Goal: Communication & Community: Ask a question

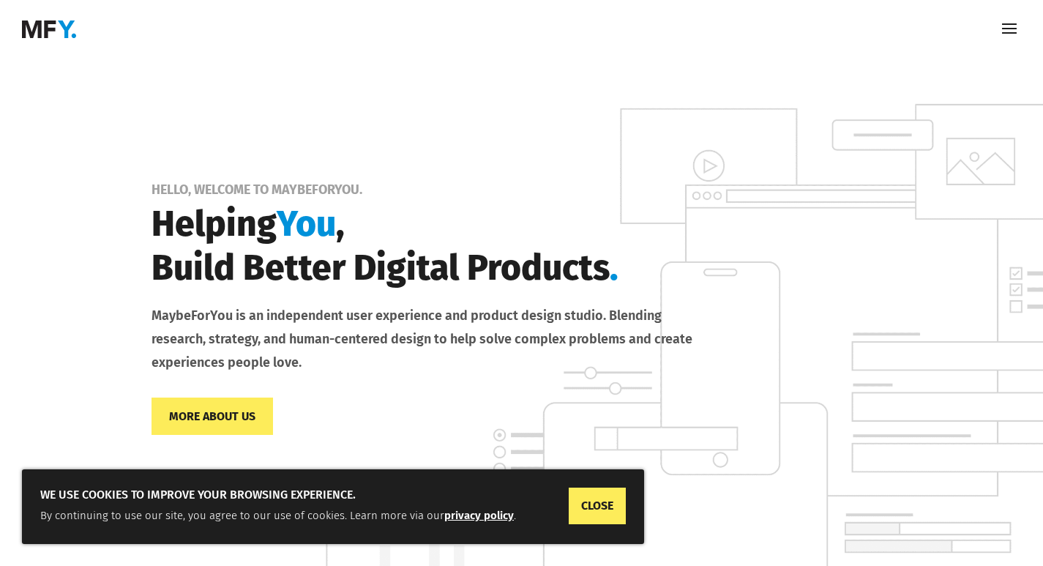
click at [1008, 27] on span at bounding box center [1009, 29] width 23 height 23
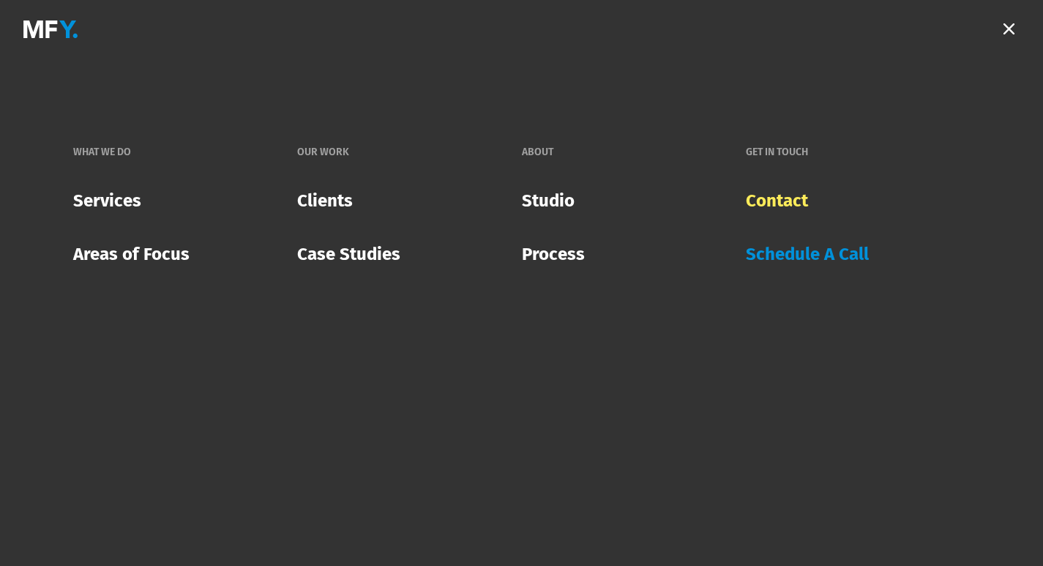
click at [773, 201] on link "Contact" at bounding box center [777, 200] width 62 height 42
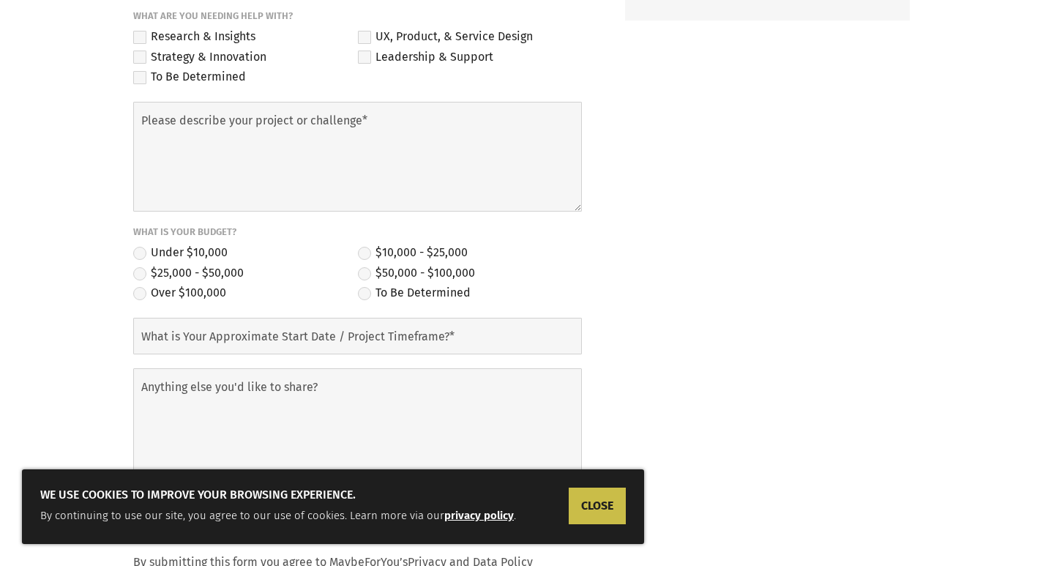
click at [611, 499] on link "CLOSE" at bounding box center [597, 506] width 57 height 37
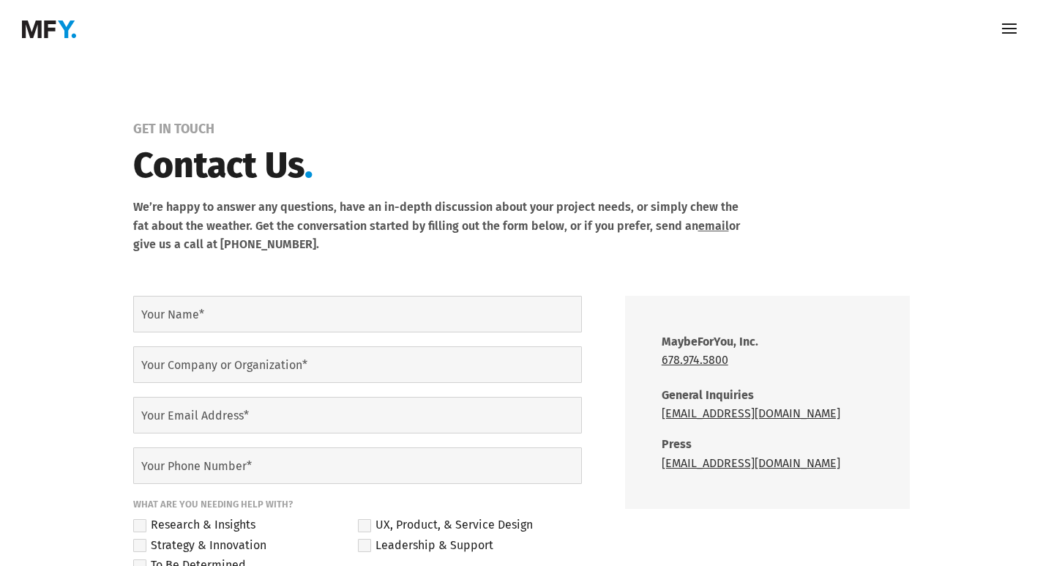
drag, startPoint x: 238, startPoint y: 283, endPoint x: 262, endPoint y: 330, distance: 52.7
click at [222, 303] on p "Your Name*" at bounding box center [350, 314] width 463 height 37
type input "Ava Black"
type input "Summit Shield Cleaning"
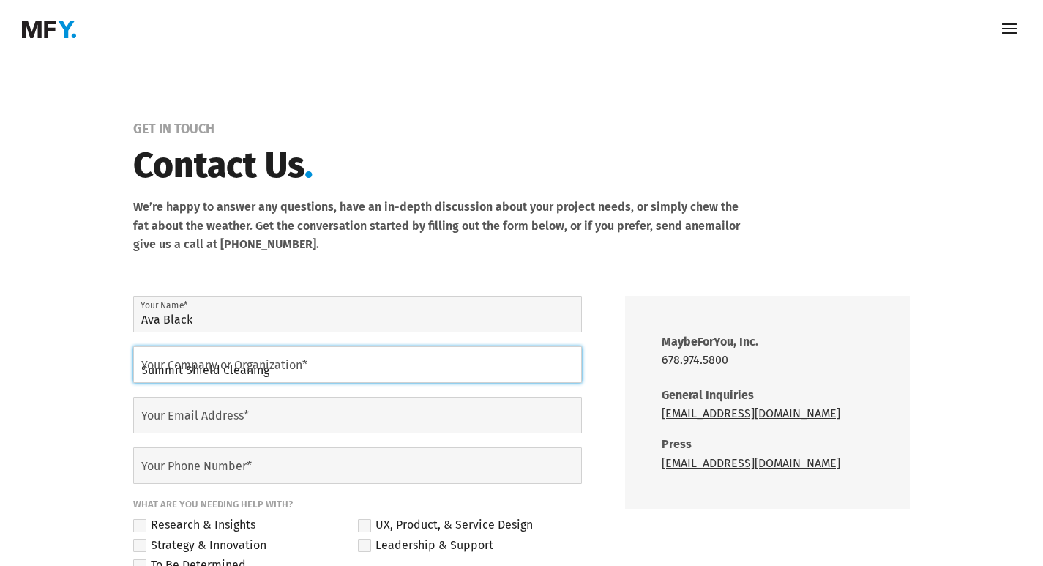
type input "ava@summitshieldcleaning.com"
type input "4703196012"
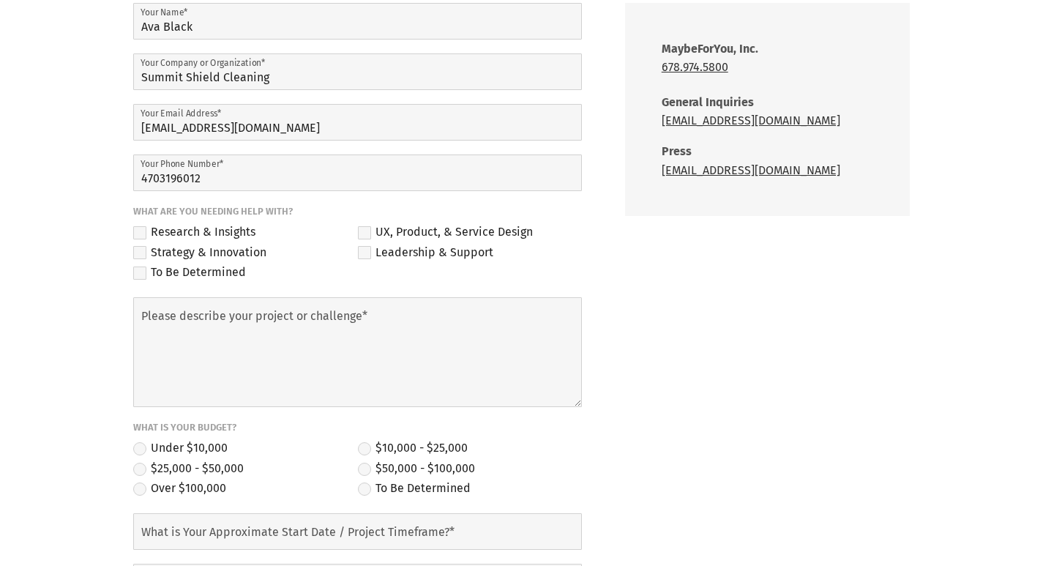
click at [163, 278] on label "To Be Determined" at bounding box center [189, 274] width 113 height 20
click at [0, 0] on input "To Be Determined" at bounding box center [0, 0] width 0 height 0
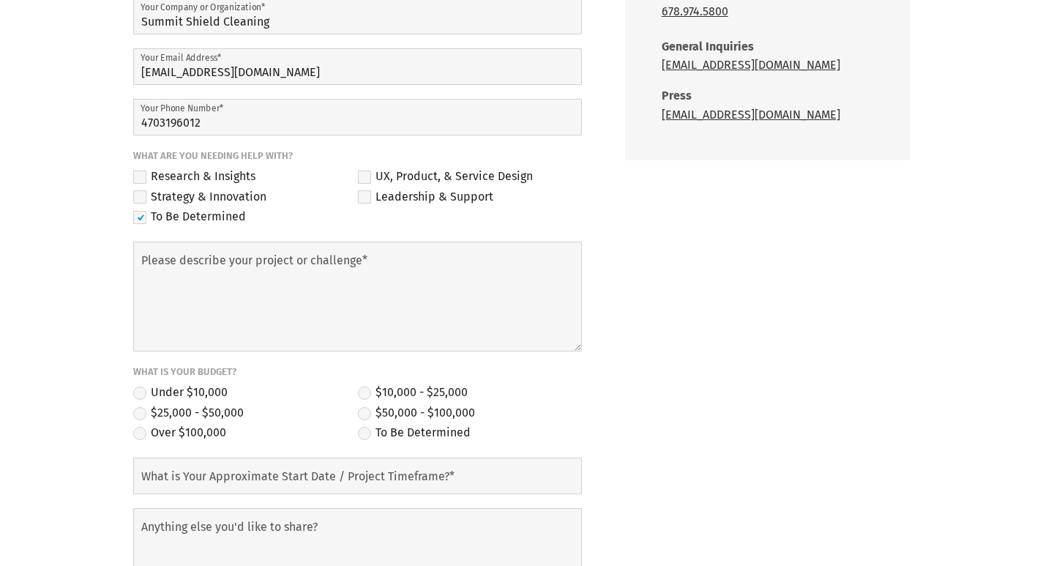
scroll to position [390, 0]
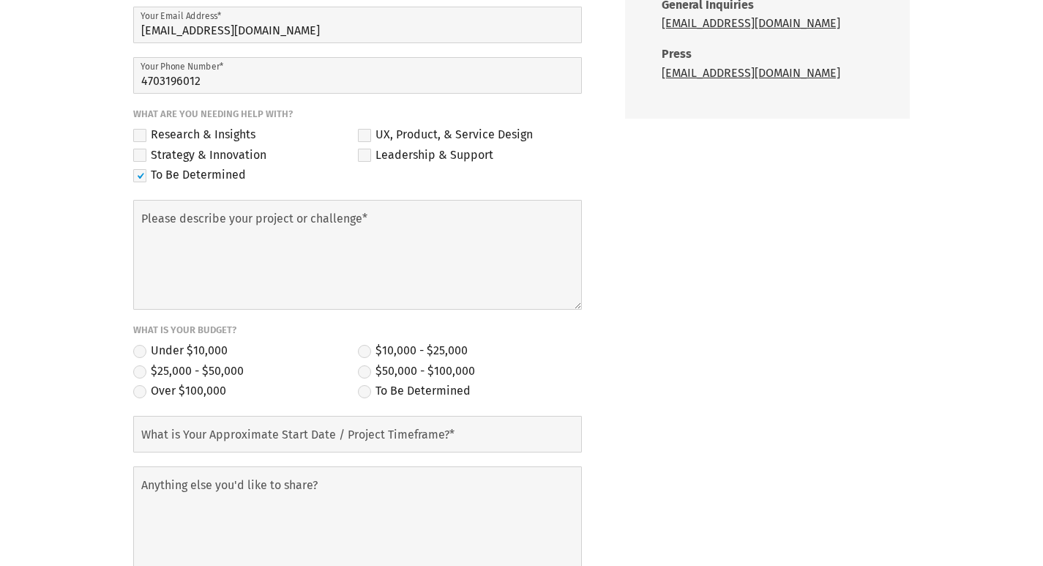
drag, startPoint x: 12, startPoint y: 267, endPoint x: 117, endPoint y: 269, distance: 104.7
click at [15, 266] on div "Get In Touch Contact Us . We’re happy to answer any questions, have an in-depth…" at bounding box center [521, 200] width 1043 height 1064
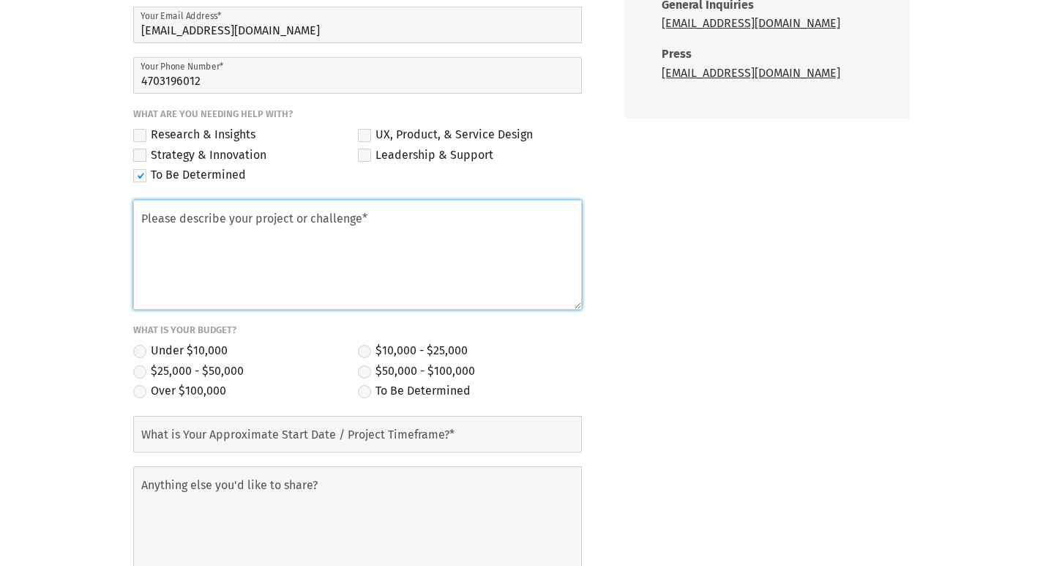
click at [240, 261] on textarea "Please describe your project or challenge*" at bounding box center [357, 255] width 449 height 110
paste textarea "I recently met with clients in the area and thought you might like a cleaning q…"
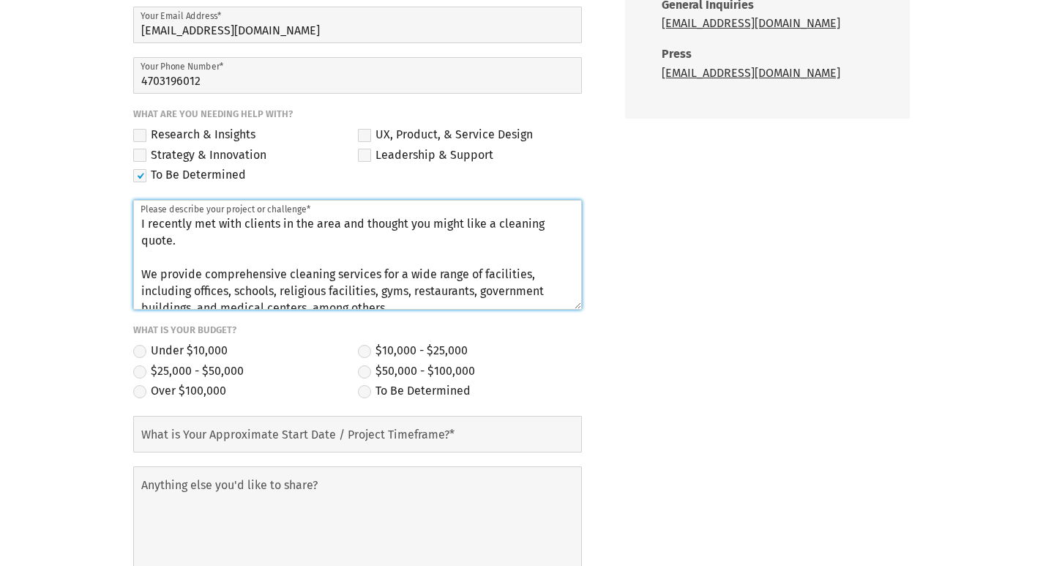
scroll to position [192, 0]
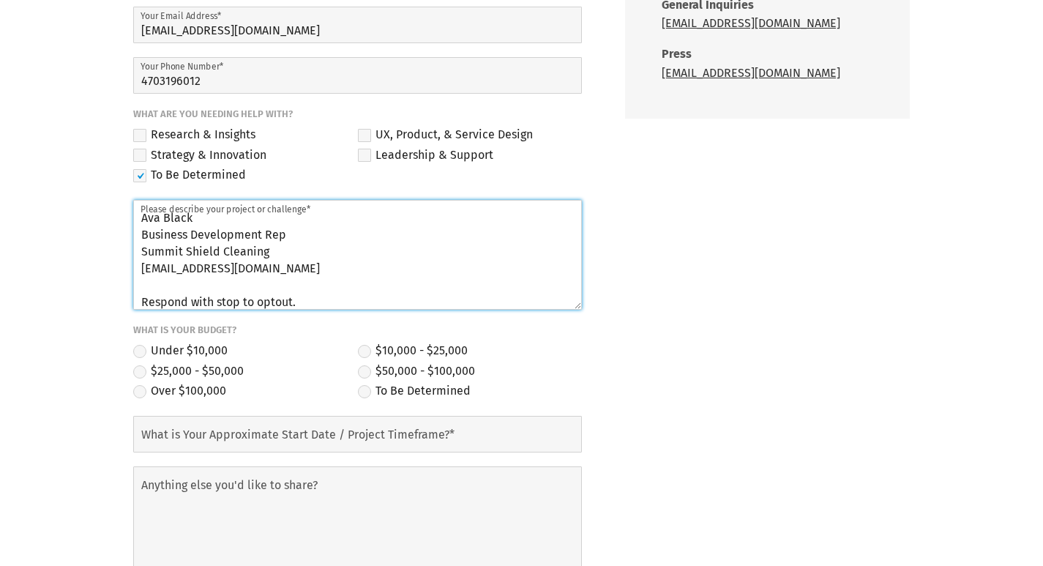
type textarea "I recently met with clients in the area and thought you might like a cleaning q…"
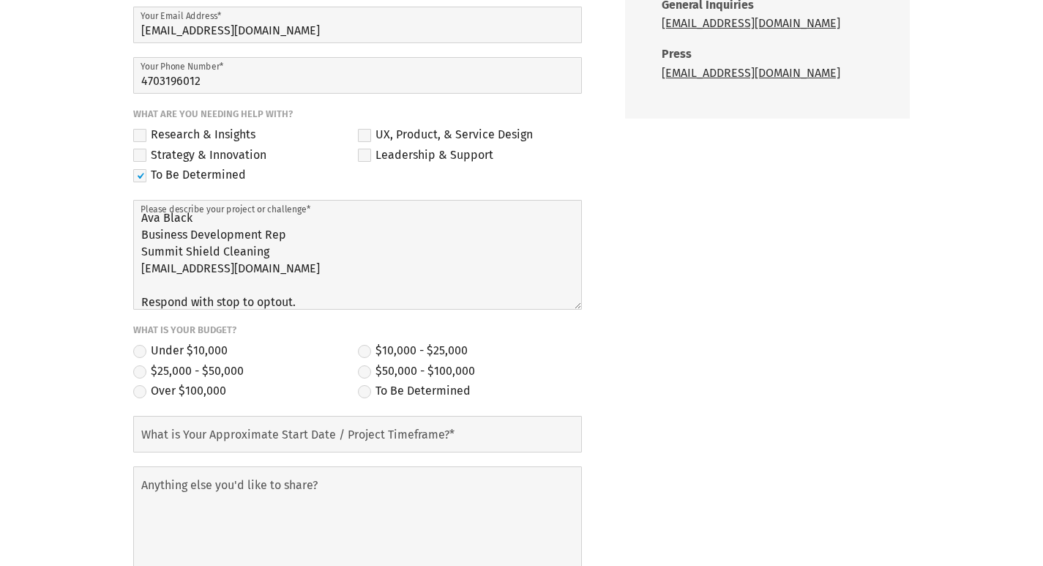
click at [200, 349] on label "Under $10,000" at bounding box center [180, 352] width 94 height 20
click at [0, 0] on input "Under $10,000" at bounding box center [0, 0] width 0 height 0
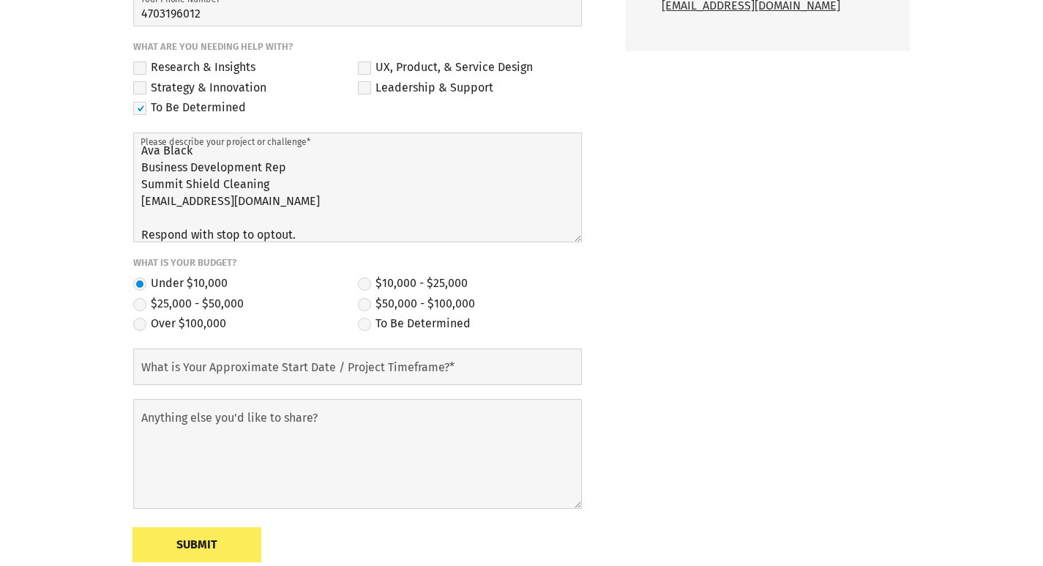
scroll to position [488, 0]
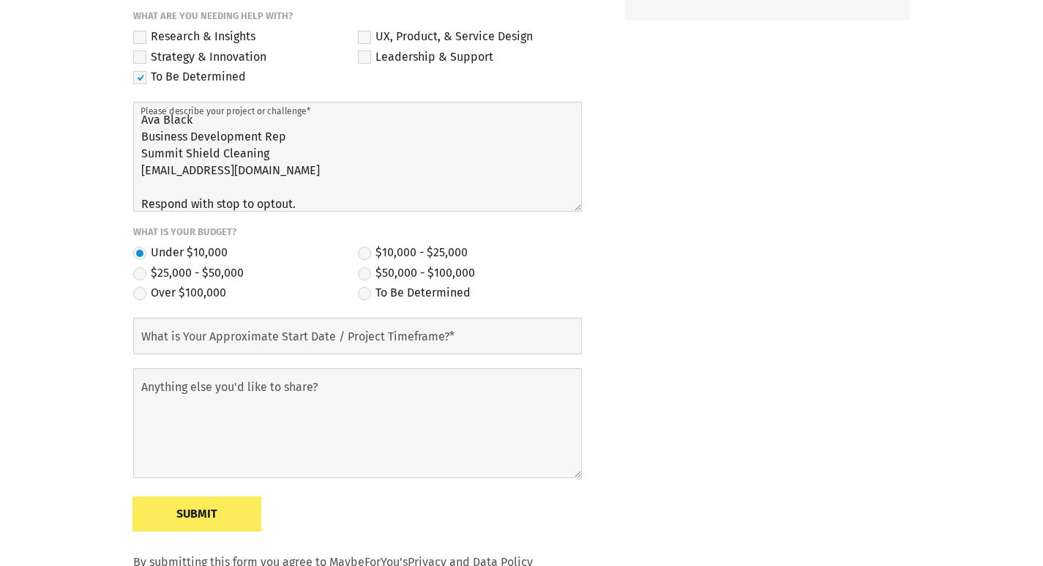
click at [26, 321] on div "Get In Touch Contact Us . We’re happy to answer any questions, have an in-depth…" at bounding box center [521, 102] width 1043 height 1064
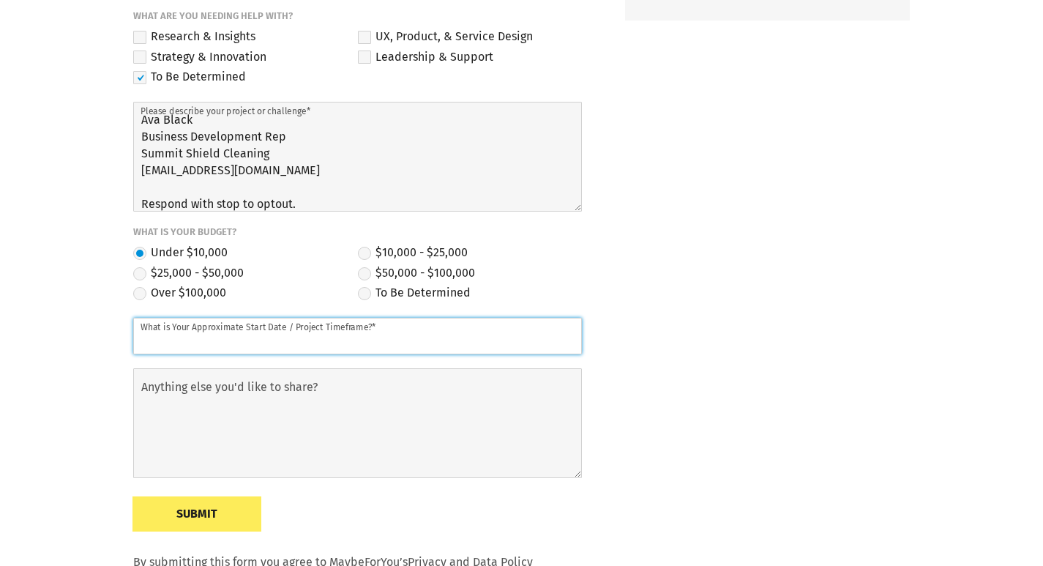
click at [177, 322] on p "What is Your Approximate Start Date / Project Timeframe?*" at bounding box center [350, 336] width 463 height 37
click at [193, 341] on input "What is Your Approximate Start Date / Project Timeframe?*" at bounding box center [357, 336] width 449 height 37
type input "0"
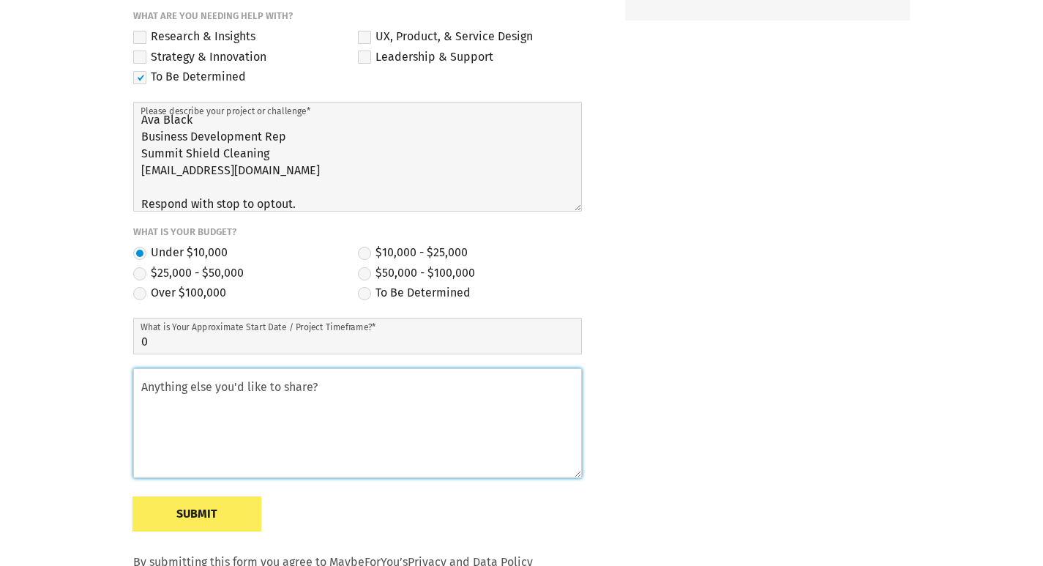
click at [204, 438] on textarea "Anything else you'd like to share?" at bounding box center [357, 423] width 449 height 110
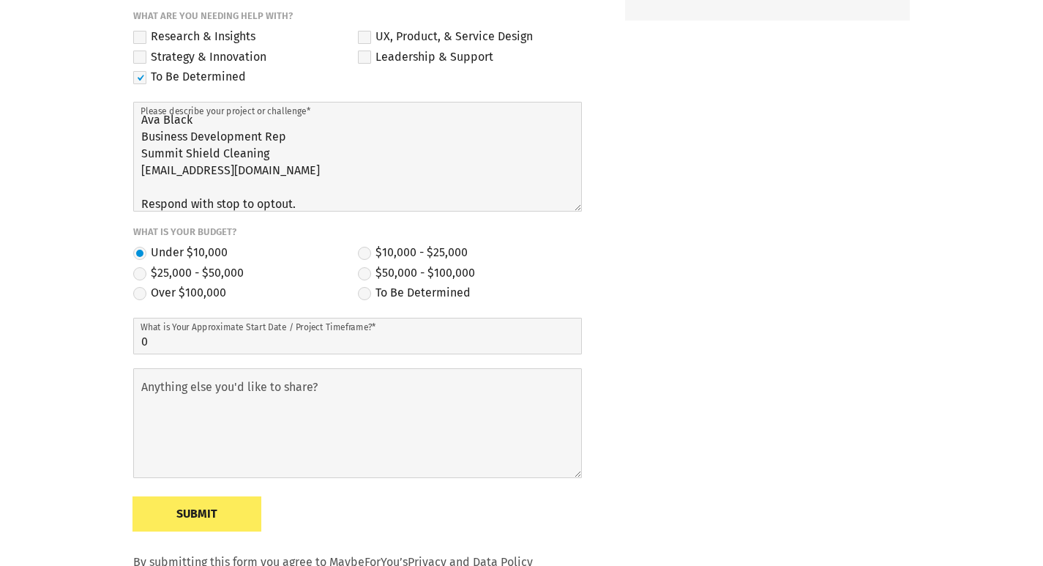
drag, startPoint x: 253, startPoint y: 381, endPoint x: 264, endPoint y: 228, distance: 153.4
click at [253, 369] on p "Anything else you'd like to share?" at bounding box center [350, 423] width 463 height 110
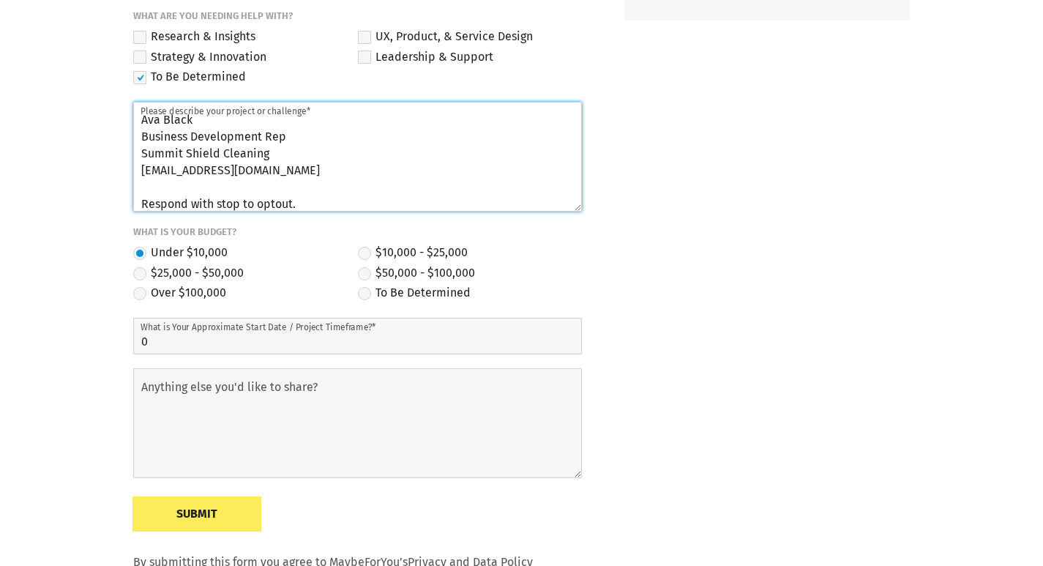
drag, startPoint x: 313, startPoint y: 174, endPoint x: 278, endPoint y: 431, distance: 259.4
click at [313, 174] on textarea "I recently met with clients in the area and thought you might like a cleaning q…" at bounding box center [357, 157] width 449 height 110
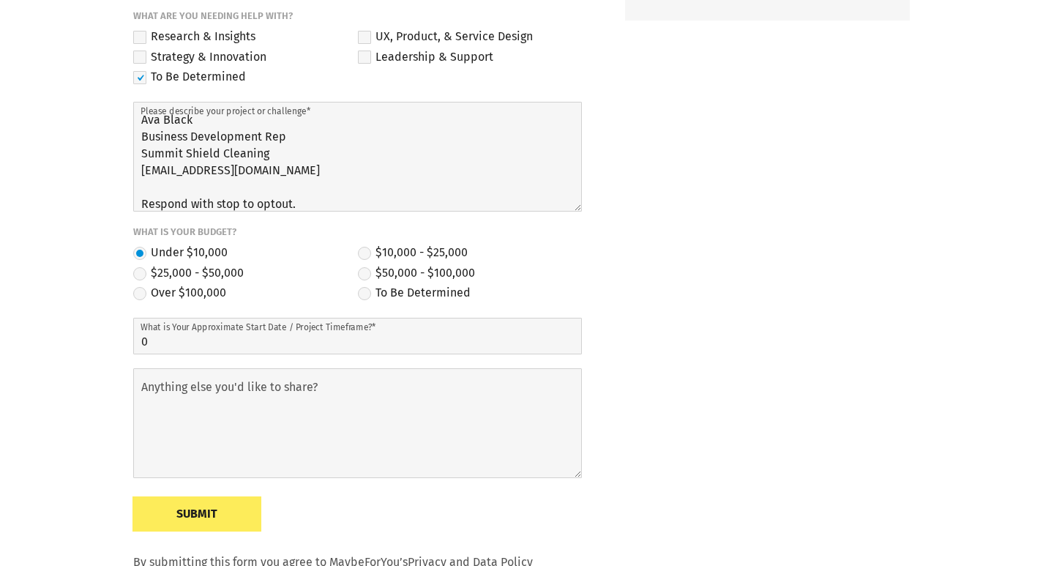
click at [310, 385] on label "Anything else you'd like to share?" at bounding box center [372, 387] width 463 height 19
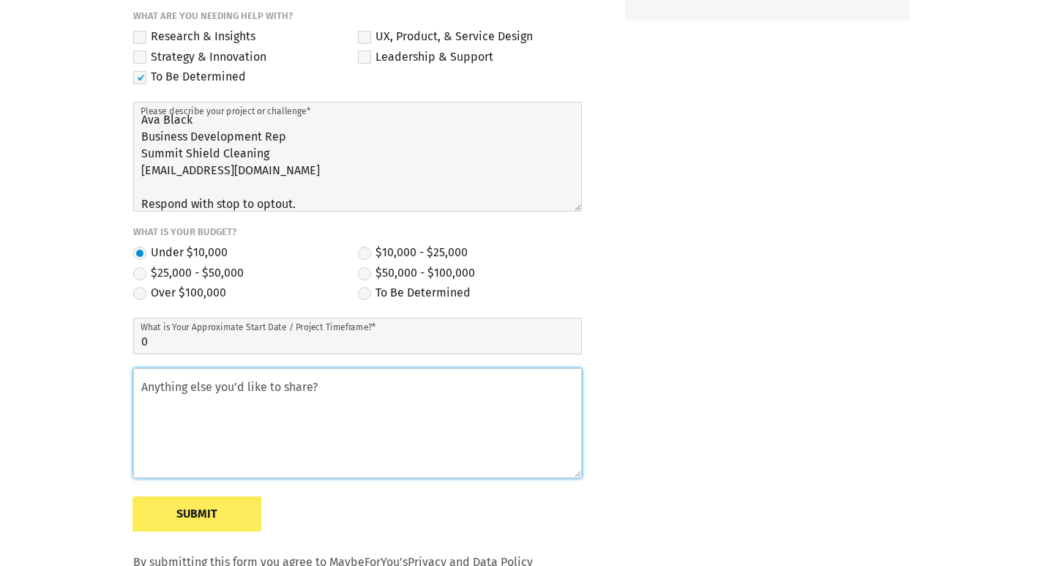
click at [310, 385] on textarea "Anything else you'd like to share?" at bounding box center [357, 423] width 449 height 110
paste textarea "Cleaning quote."
type textarea "Cleaning quote."
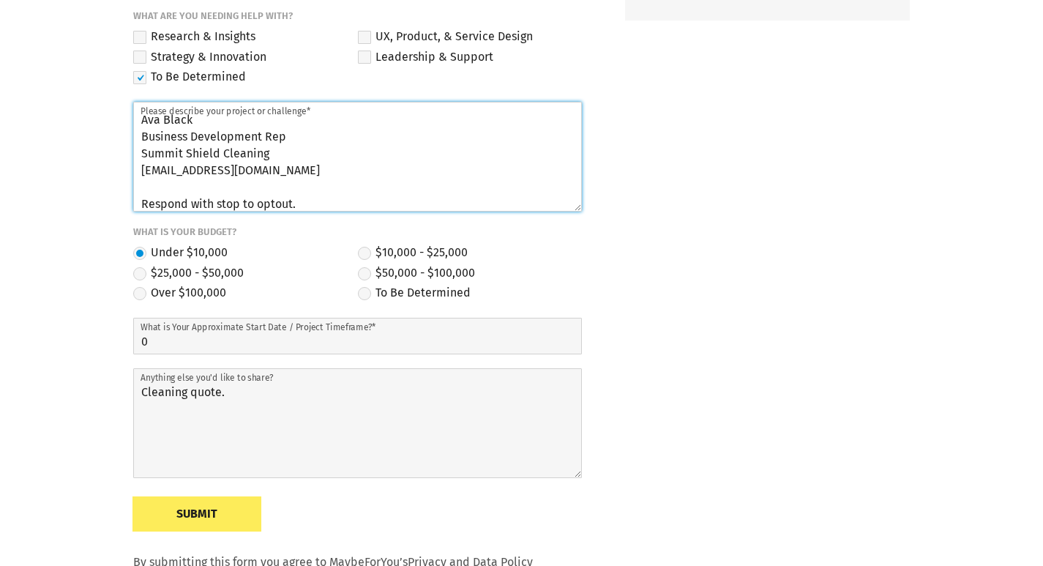
click at [242, 154] on textarea "I recently met with clients in the area and thought you might like a cleaning q…" at bounding box center [357, 157] width 449 height 110
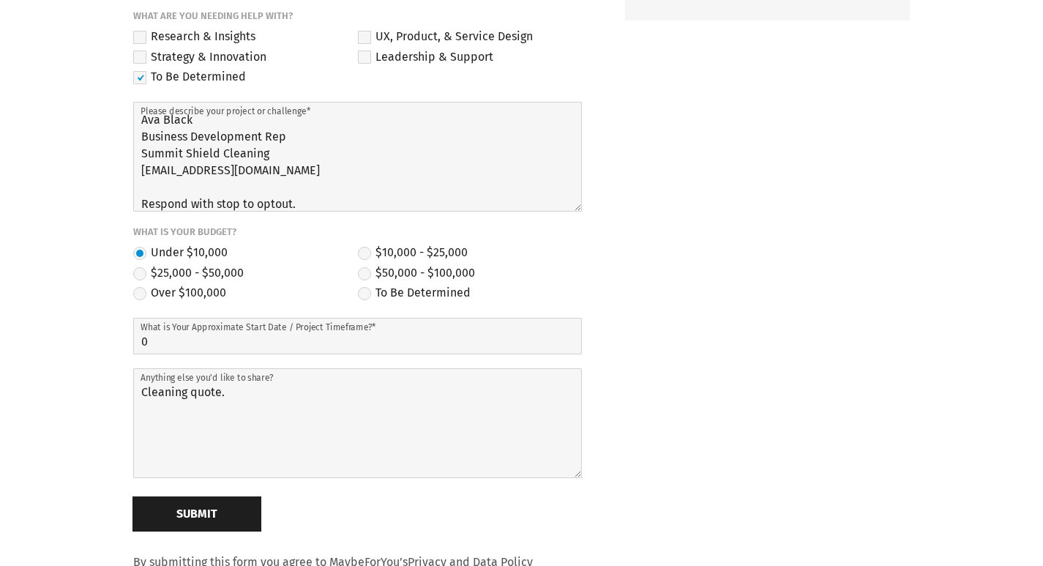
click at [217, 510] on button "Submit" at bounding box center [197, 513] width 129 height 34
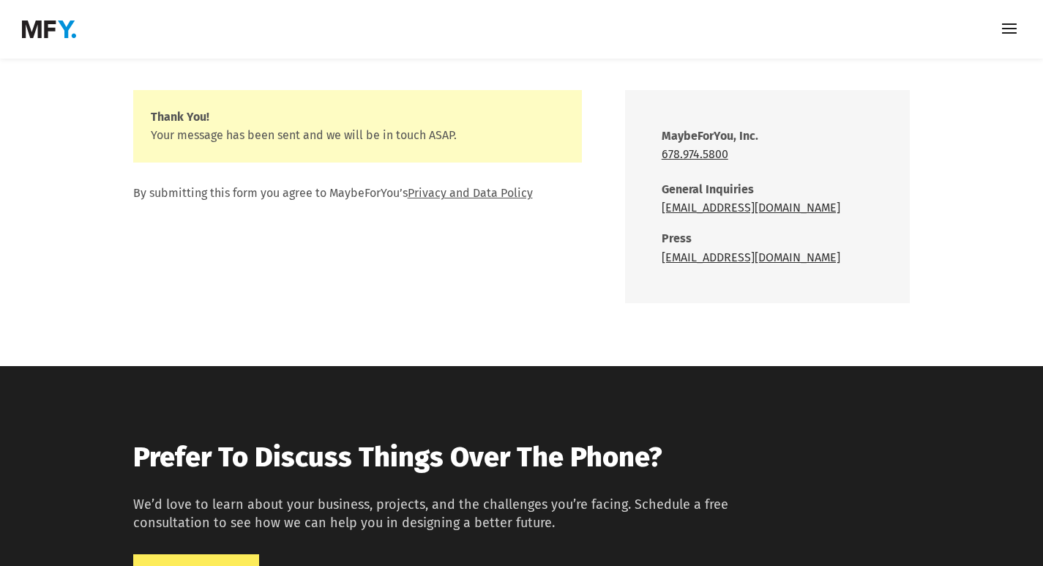
scroll to position [350, 0]
